Goal: Check status: Check status

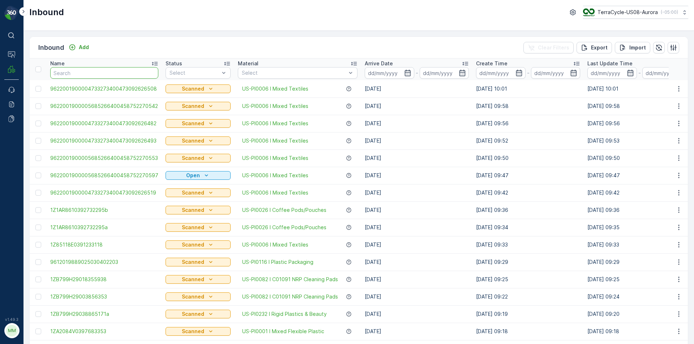
click at [87, 67] on input "text" at bounding box center [104, 73] width 108 height 12
type input "3"
type input "30"
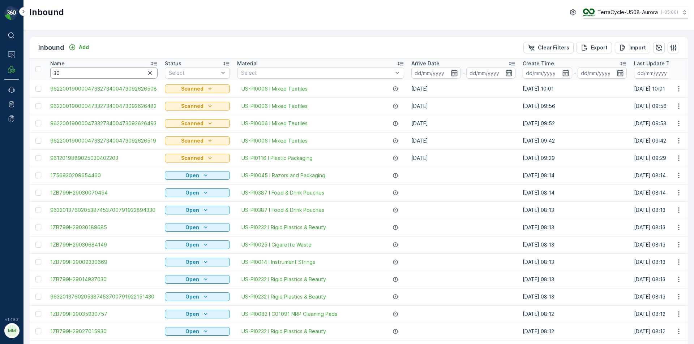
click at [100, 74] on input "30" at bounding box center [103, 73] width 107 height 12
type input "300283"
click at [101, 74] on input "300283" at bounding box center [103, 73] width 107 height 12
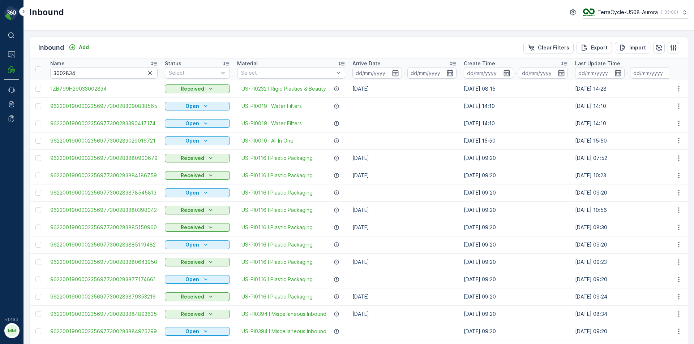
type input "300283"
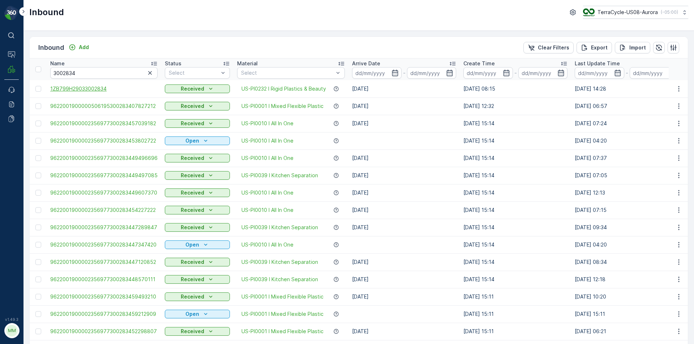
click at [98, 89] on span "1ZB799H29033002834" at bounding box center [103, 88] width 107 height 7
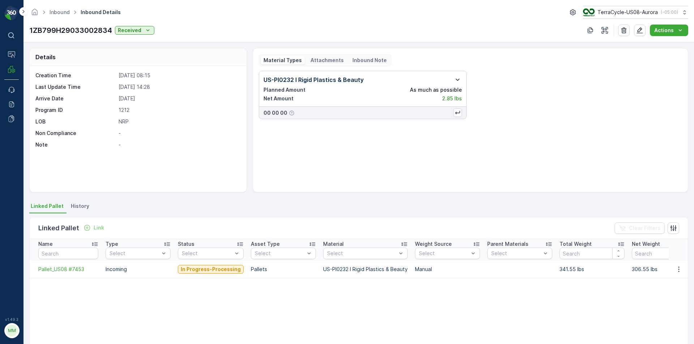
click at [457, 79] on icon "button" at bounding box center [458, 80] width 4 height 2
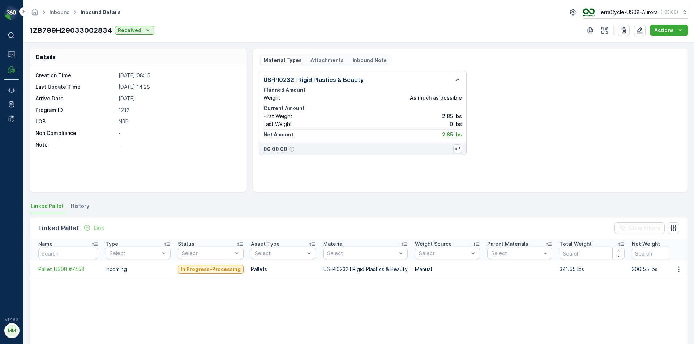
click at [325, 64] on div "Attachments" at bounding box center [326, 60] width 39 height 9
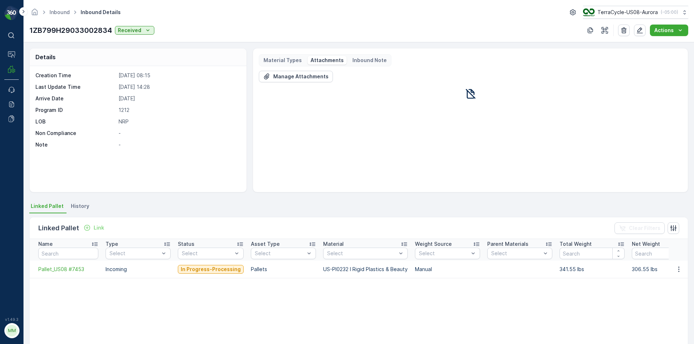
click at [277, 66] on div "Material Types Attachments Inbound Note" at bounding box center [325, 60] width 133 height 12
click at [283, 60] on p "Material Types" at bounding box center [282, 60] width 38 height 7
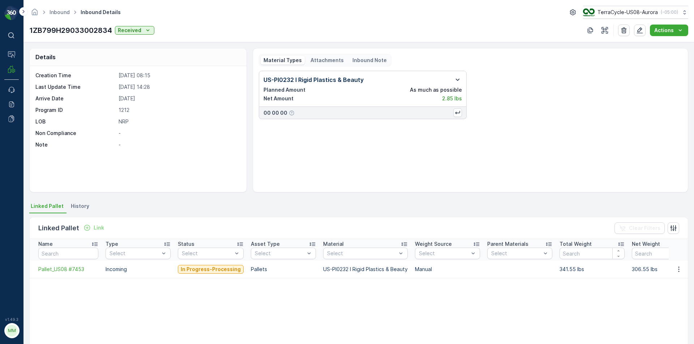
click at [456, 79] on icon "button" at bounding box center [458, 80] width 4 height 2
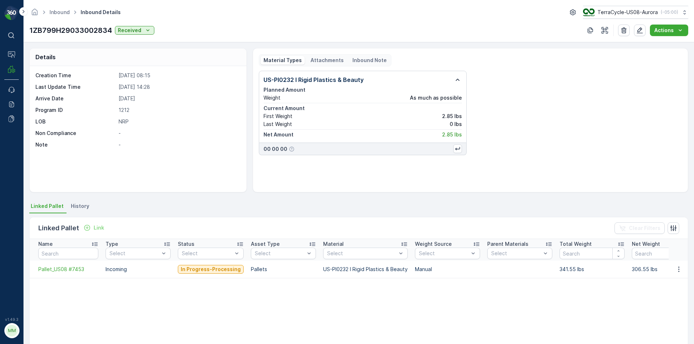
click at [86, 207] on span "History" at bounding box center [80, 206] width 18 height 7
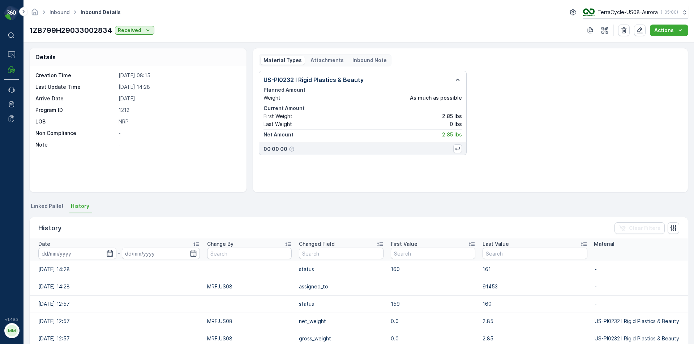
click at [48, 206] on span "Linked Pallet" at bounding box center [47, 206] width 33 height 7
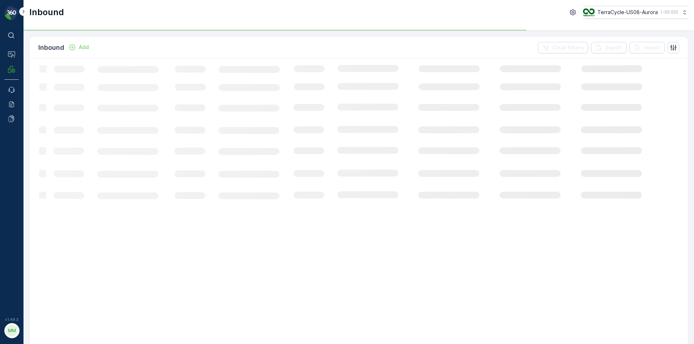
click at [155, 49] on div "Inbound Add Clear Filters Export Import" at bounding box center [359, 48] width 658 height 22
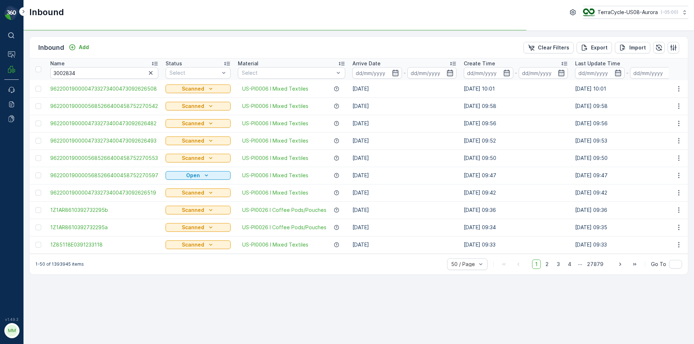
click at [150, 72] on icon "button" at bounding box center [150, 72] width 7 height 7
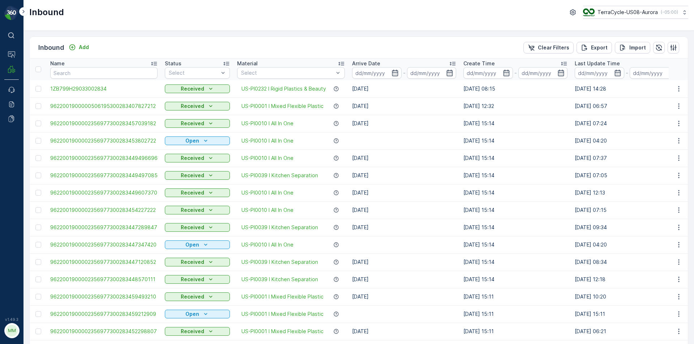
click at [133, 73] on input "text" at bounding box center [103, 73] width 107 height 12
click at [131, 73] on input "text" at bounding box center [103, 73] width 107 height 12
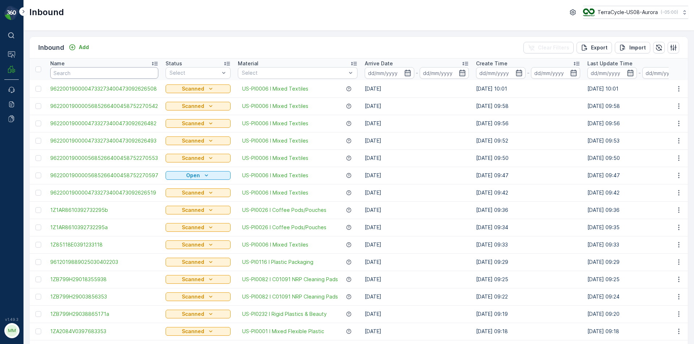
click at [127, 74] on input "text" at bounding box center [104, 73] width 108 height 12
type input "33332228"
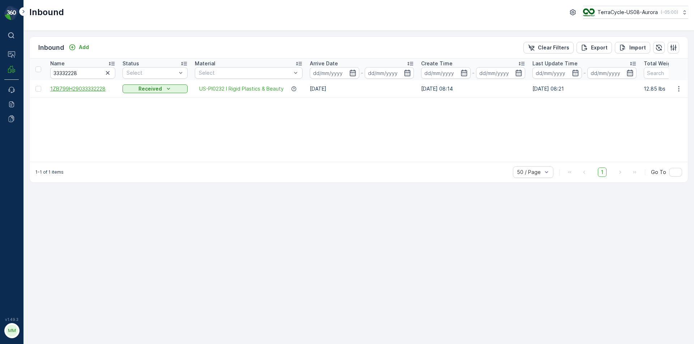
click at [90, 89] on span "1ZB799H29033332228" at bounding box center [82, 88] width 65 height 7
